Goal: Transaction & Acquisition: Book appointment/travel/reservation

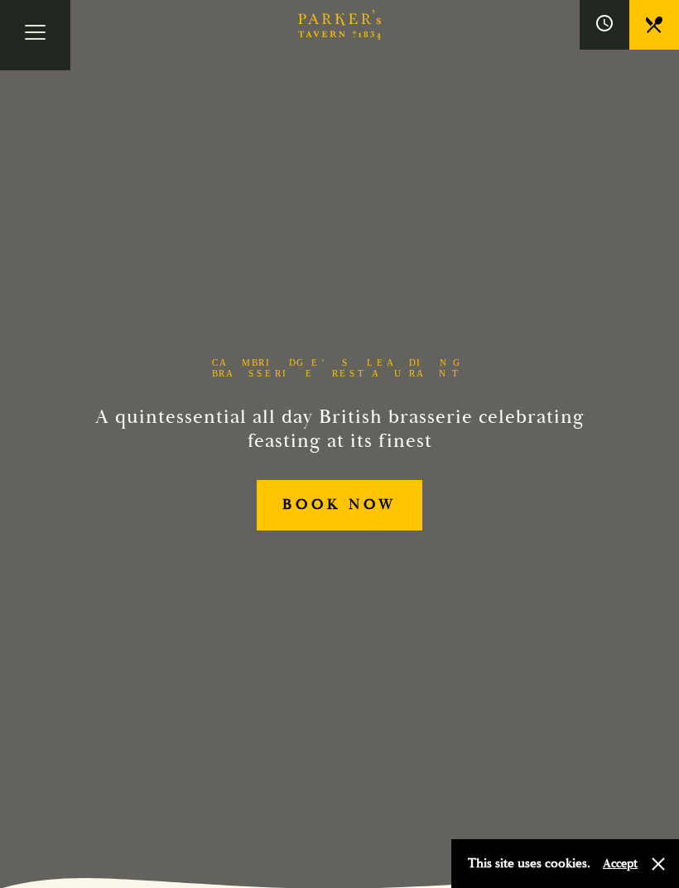
click at [37, 43] on button "Toggle navigation" at bounding box center [35, 35] width 70 height 70
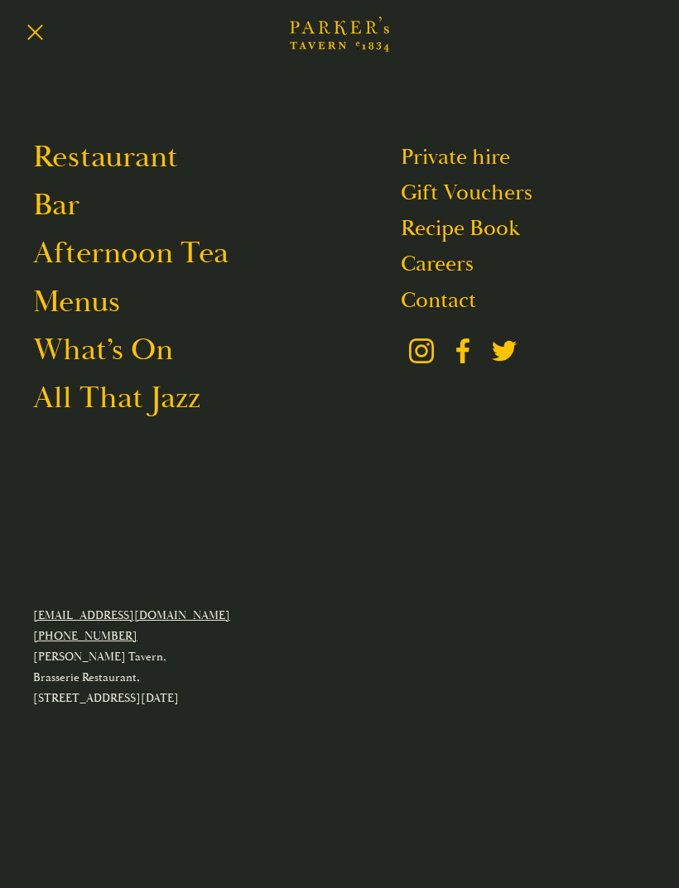
click at [98, 300] on link "Menus" at bounding box center [76, 301] width 87 height 39
click at [179, 411] on link "All That Jazz" at bounding box center [116, 397] width 167 height 39
click at [95, 297] on link "Menus" at bounding box center [76, 301] width 87 height 39
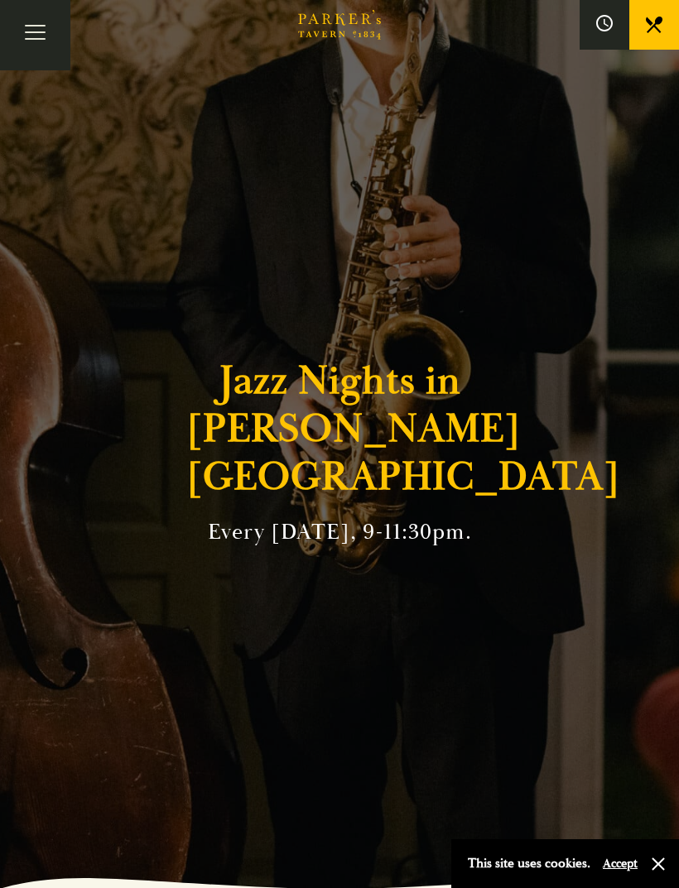
click at [660, 857] on button "button" at bounding box center [658, 864] width 17 height 17
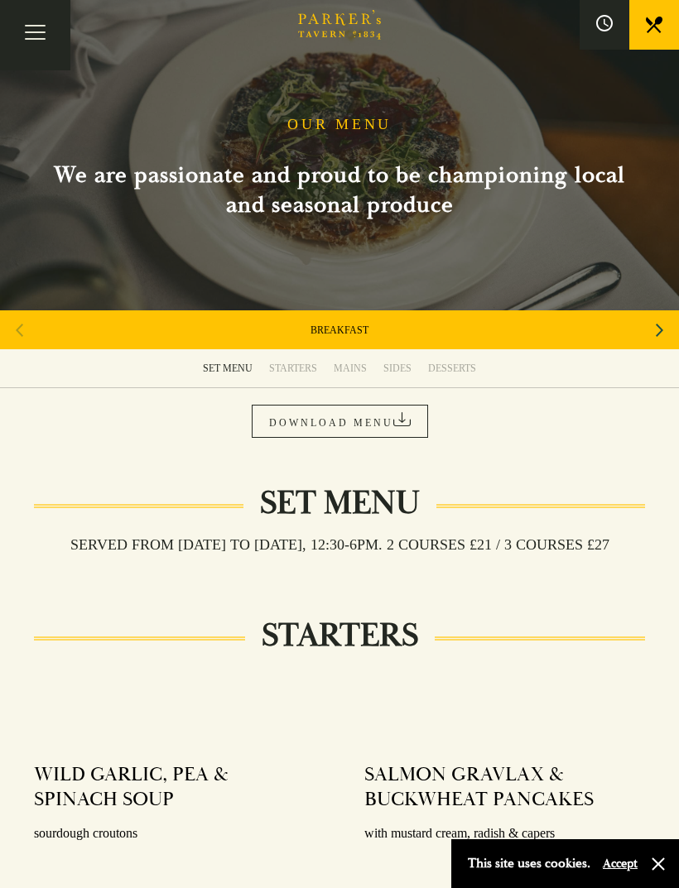
click at [300, 368] on div "STARTERS" at bounding box center [293, 368] width 48 height 13
click at [661, 328] on icon "Next slide" at bounding box center [659, 330] width 7 height 36
click at [656, 330] on icon "Next slide" at bounding box center [659, 330] width 7 height 36
click at [349, 334] on link "SET MENU" at bounding box center [340, 330] width 50 height 13
click at [659, 334] on icon "Next slide" at bounding box center [659, 330] width 7 height 36
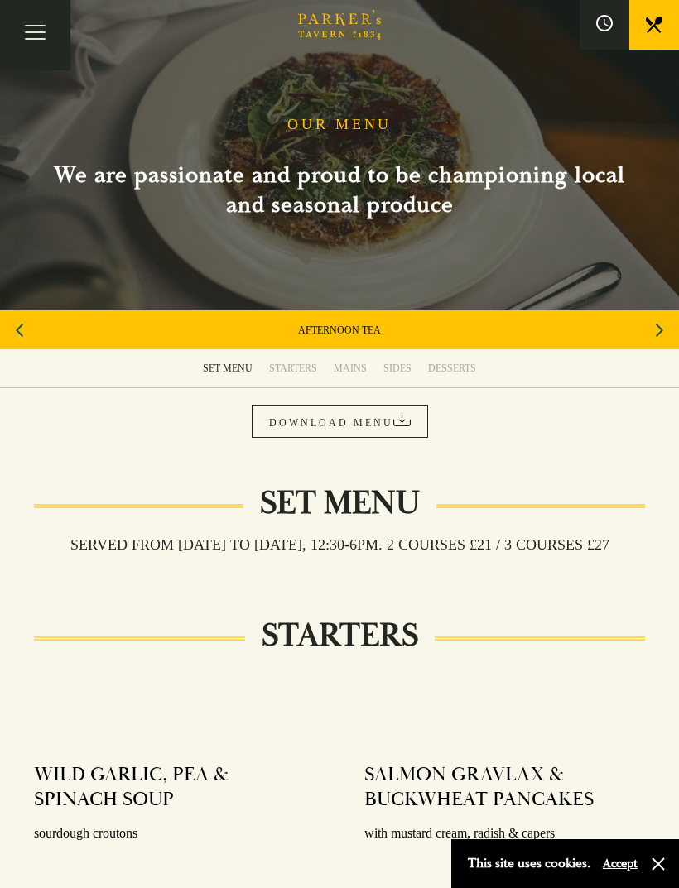
click at [659, 336] on icon "Next slide" at bounding box center [659, 330] width 7 height 36
click at [658, 338] on icon "Next slide" at bounding box center [659, 330] width 7 height 36
click at [661, 334] on icon "Next slide" at bounding box center [659, 330] width 7 height 36
click at [668, 333] on div "Next slide" at bounding box center [659, 330] width 22 height 36
click at [349, 331] on link "A LA CARTE" at bounding box center [339, 330] width 55 height 13
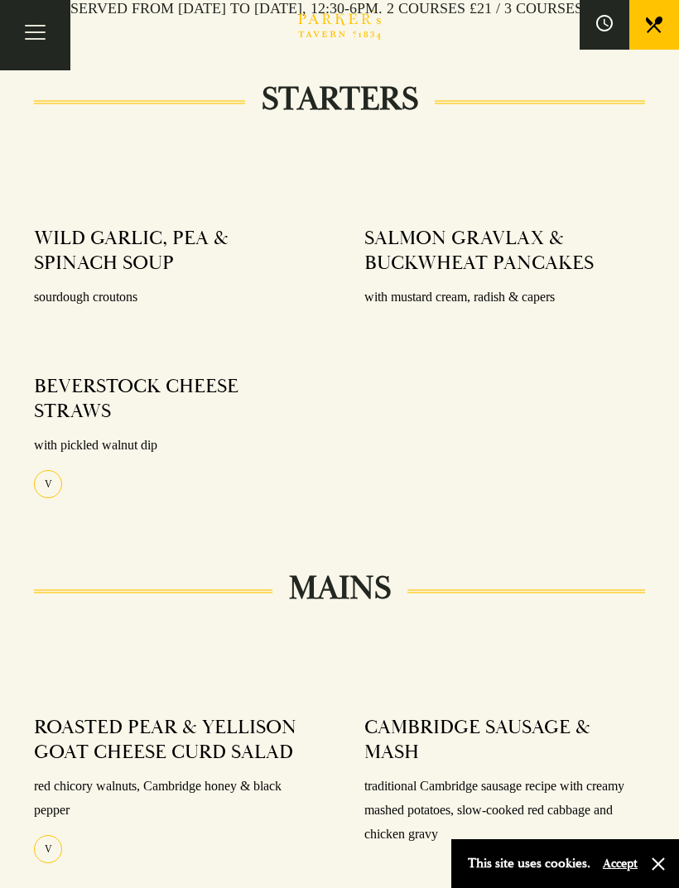
scroll to position [648, 0]
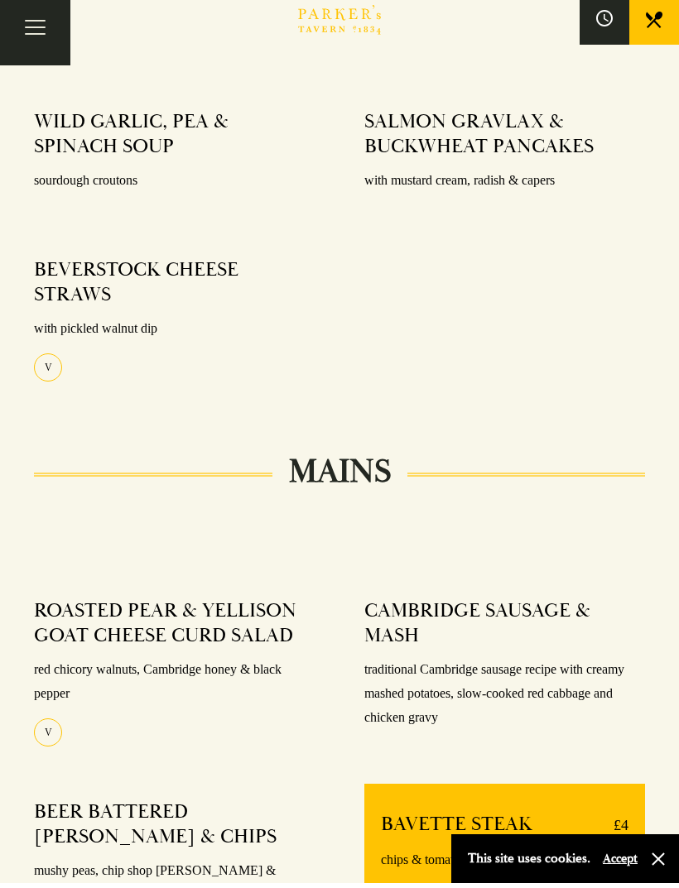
click at [26, 42] on button "Toggle navigation" at bounding box center [35, 35] width 70 height 70
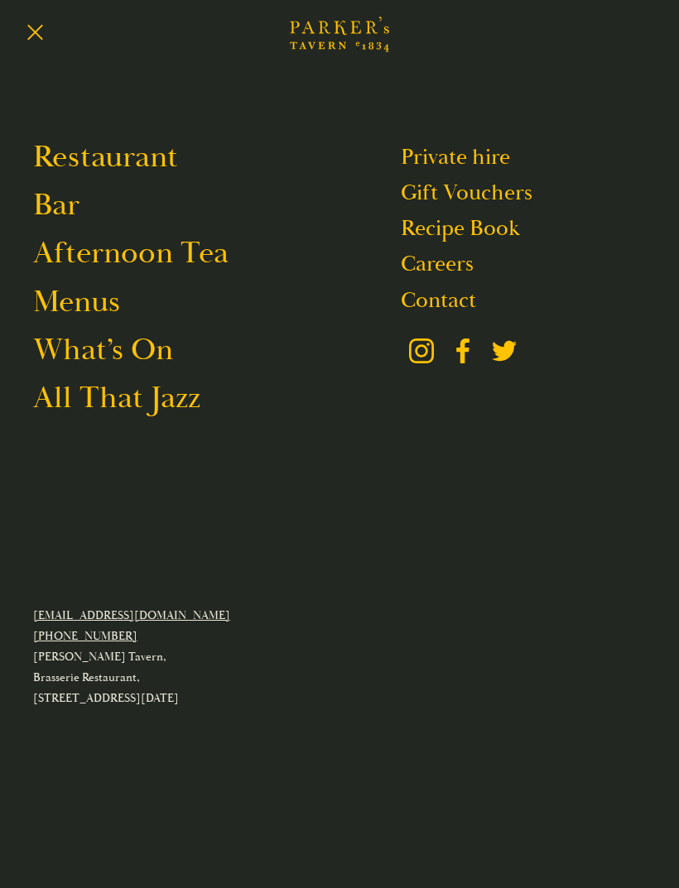
click at [159, 144] on link "Restaurant" at bounding box center [105, 156] width 145 height 39
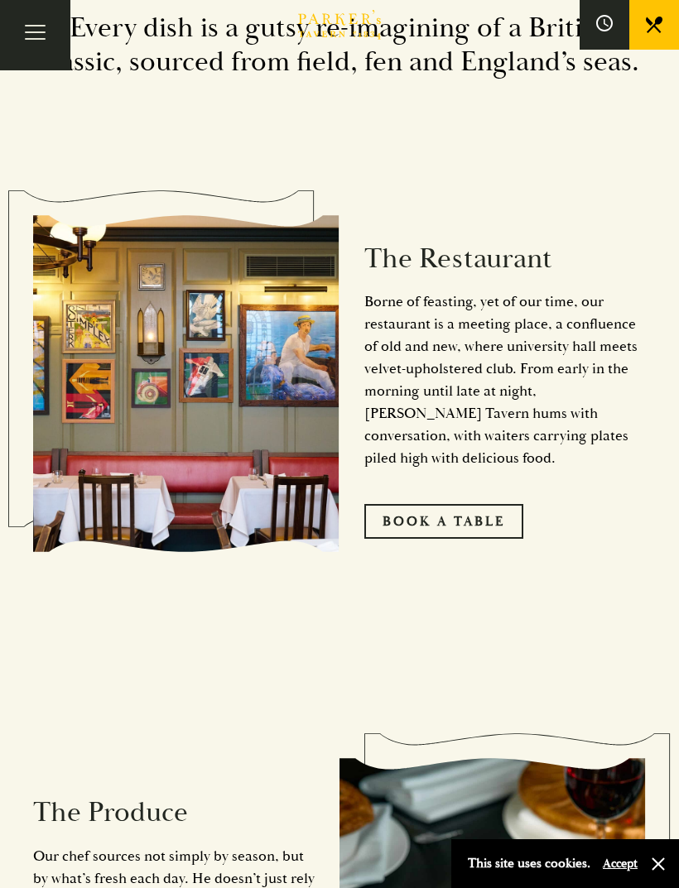
scroll to position [943, 0]
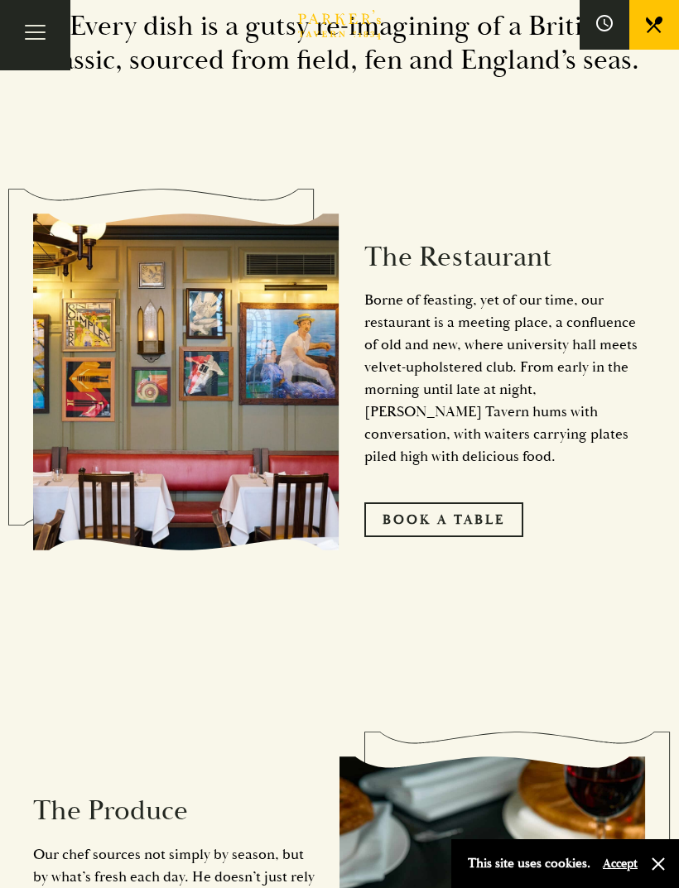
click at [467, 537] on link "Book A Table" at bounding box center [443, 519] width 159 height 35
